Goal: Task Accomplishment & Management: Manage account settings

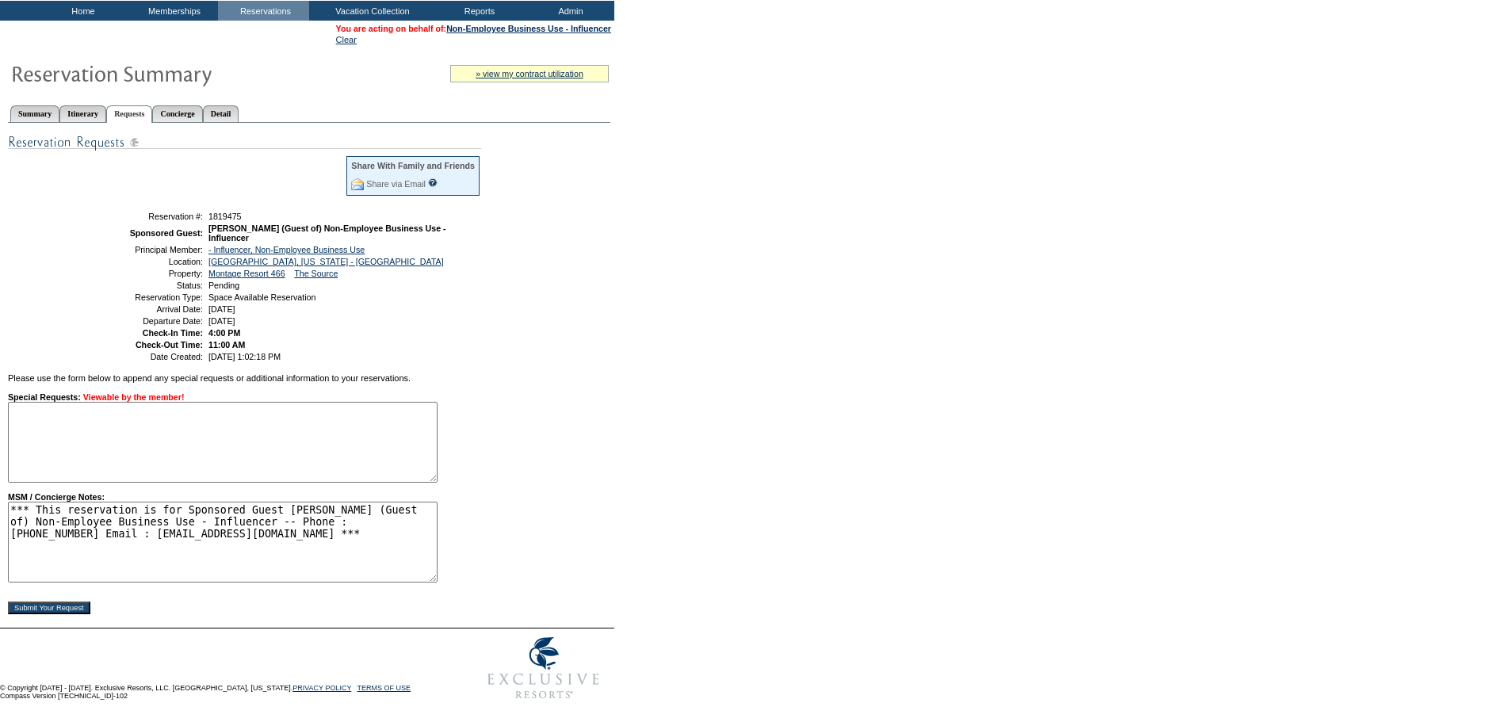
scroll to position [109, 0]
click at [76, 552] on textarea "*** This reservation is for Sponsored Guest Tina Craig (Guest of) Non-Employee …" at bounding box center [223, 542] width 430 height 81
paste textarea "Hosting influencer Tina Craig in exchange for content rights and usage in a Pai…"
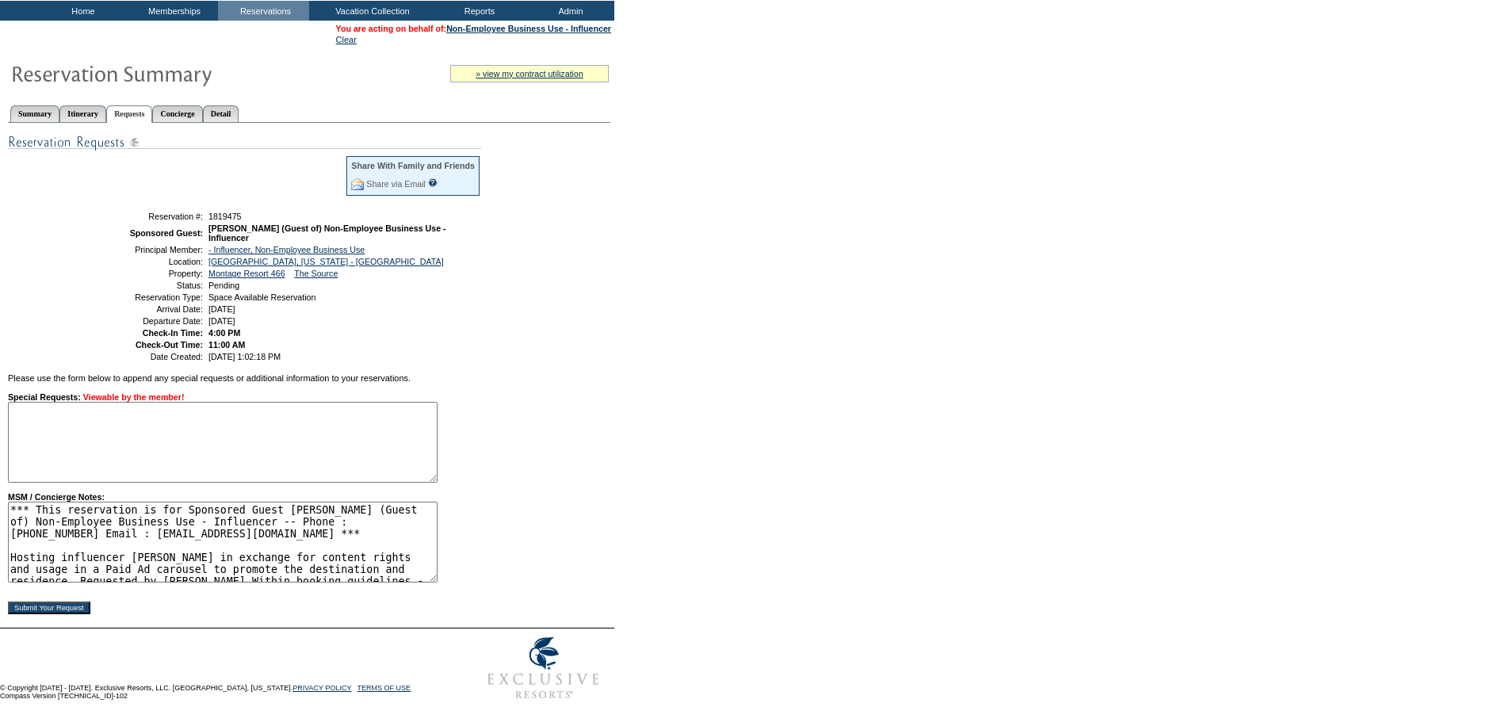
scroll to position [6, 0]
type textarea "*** This reservation is for Sponsored Guest [PERSON_NAME] (Guest of) Non-Employ…"
click at [52, 606] on input "Submit Your Request" at bounding box center [49, 607] width 82 height 13
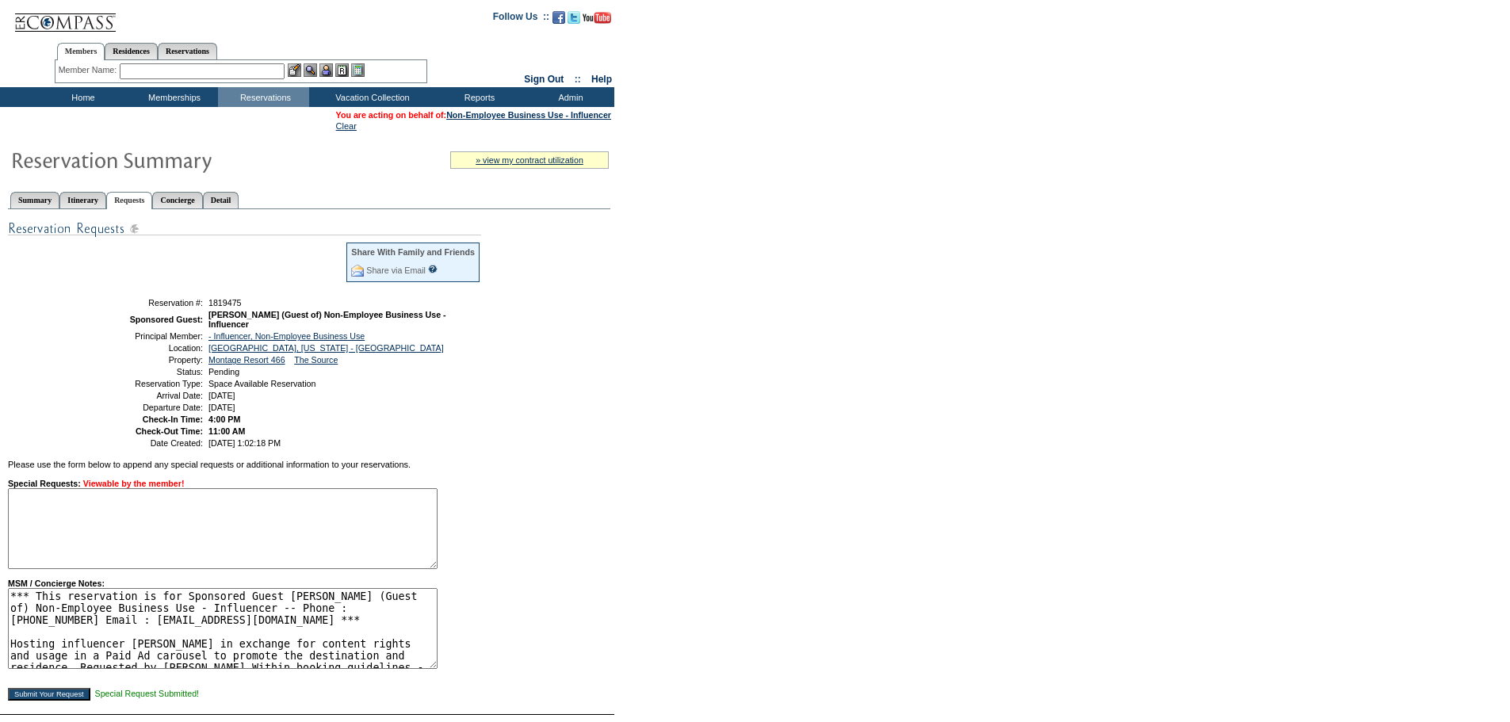
scroll to position [109, 0]
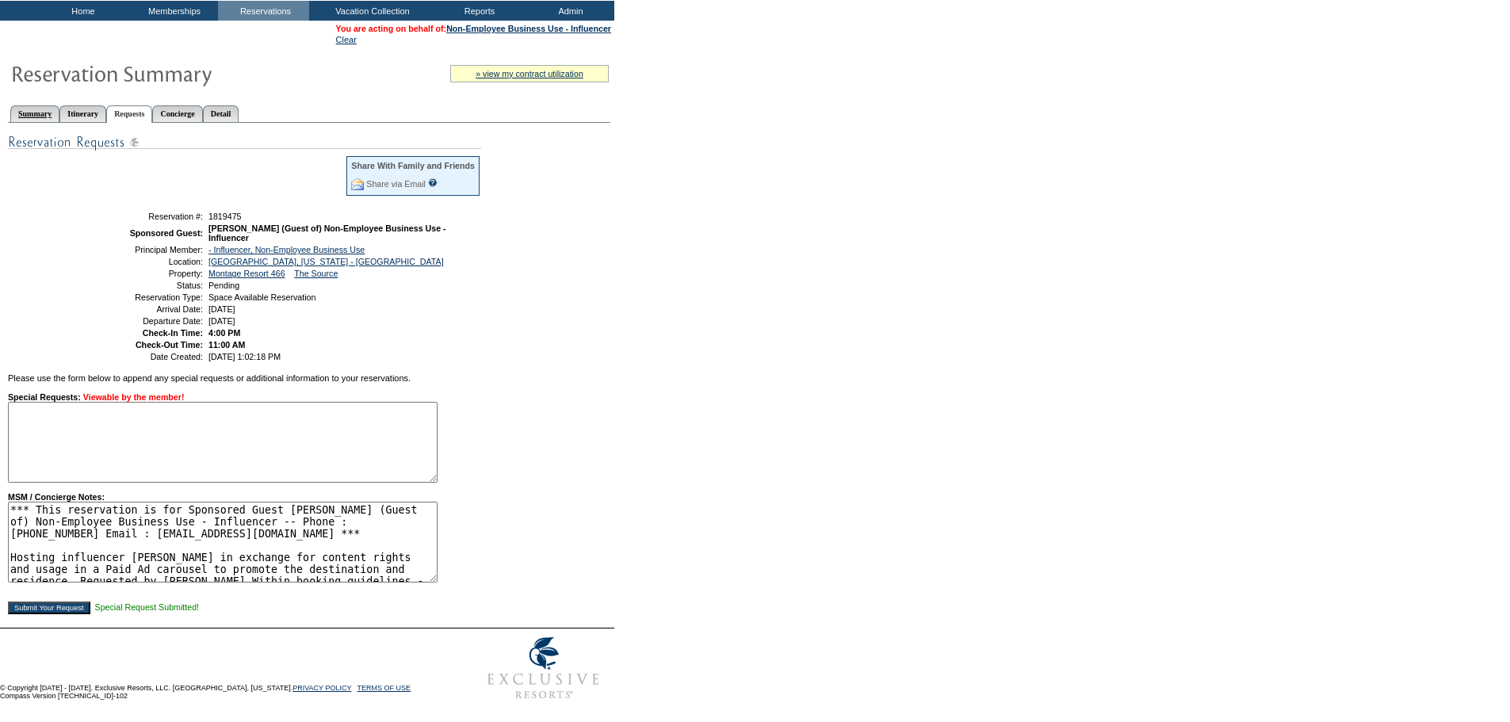
click at [31, 105] on link "Summary" at bounding box center [34, 113] width 49 height 17
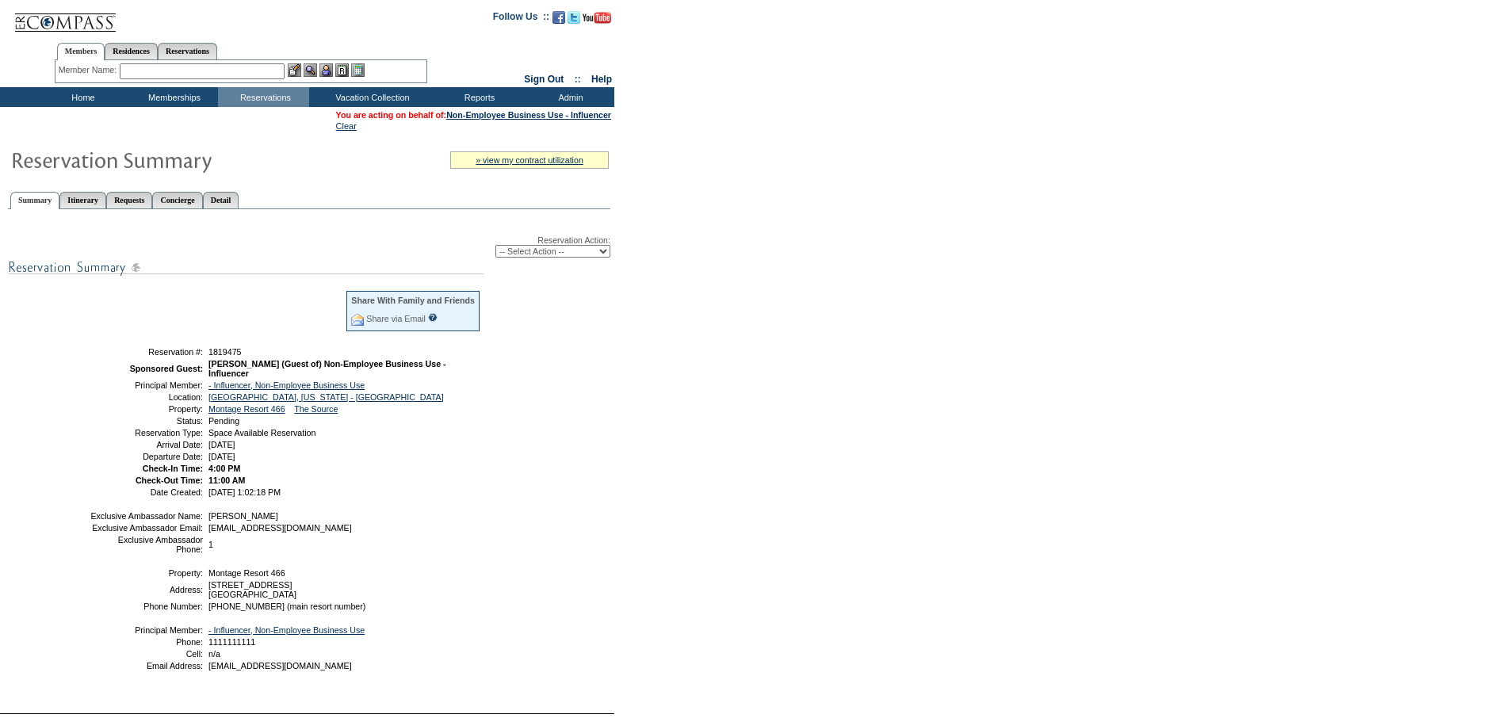
scroll to position [109, 0]
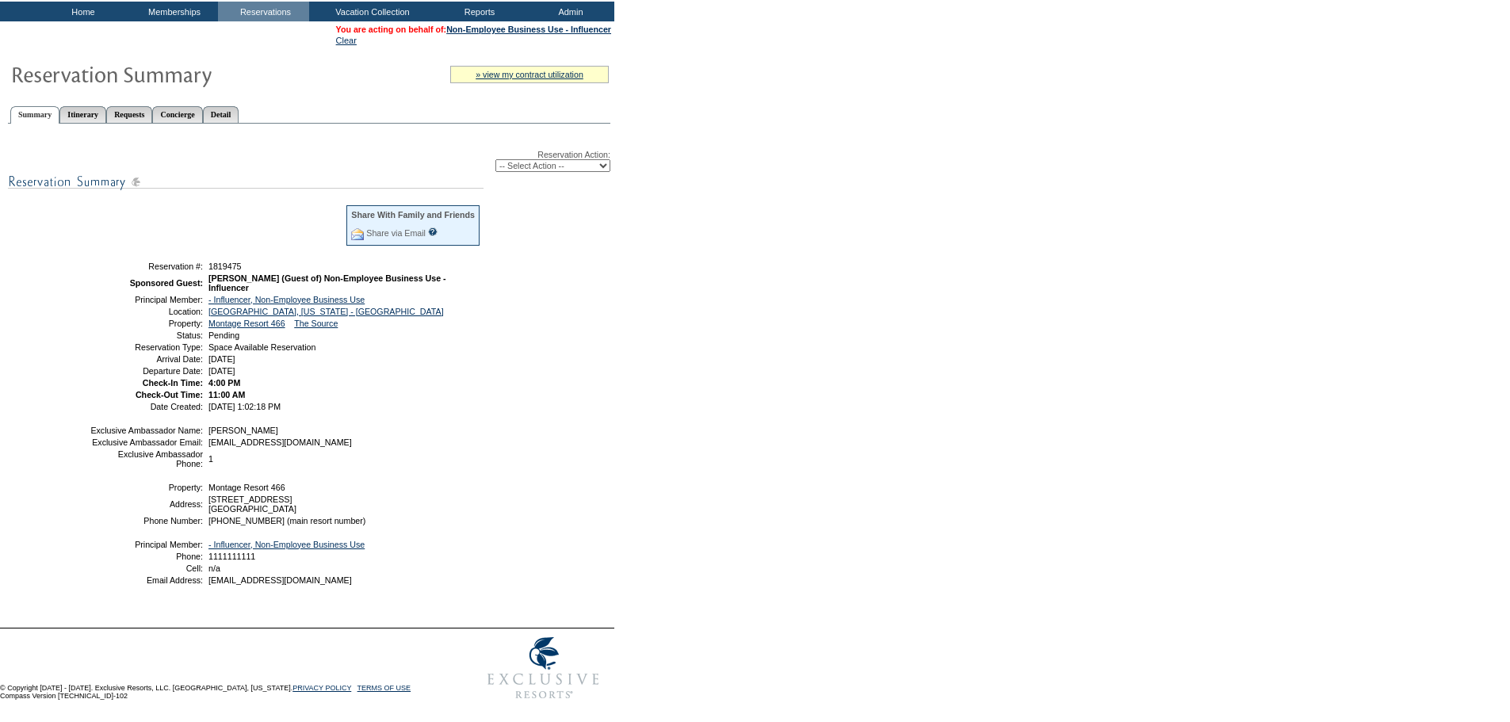
click at [586, 159] on select "-- Select Action -- Modify Reservation Dates Modify Reservation Cost Modify Occ…" at bounding box center [552, 165] width 115 height 13
select select "ConfirmRes"
click at [495, 159] on select "-- Select Action -- Modify Reservation Dates Modify Reservation Cost Modify Occ…" at bounding box center [552, 165] width 115 height 13
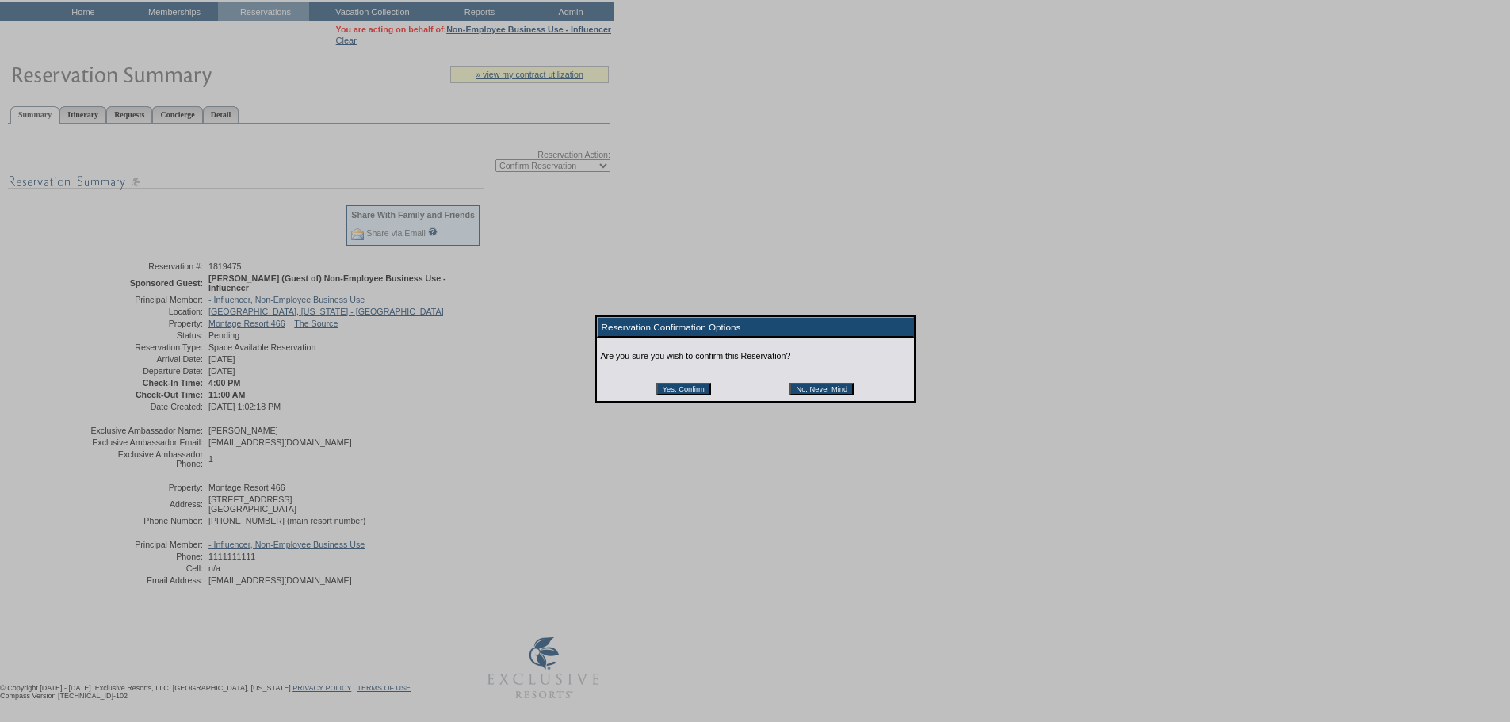
click at [672, 395] on input "Yes, Confirm" at bounding box center [683, 389] width 55 height 13
click at [674, 204] on div at bounding box center [755, 429] width 1510 height 859
